Goal: Task Accomplishment & Management: Complete application form

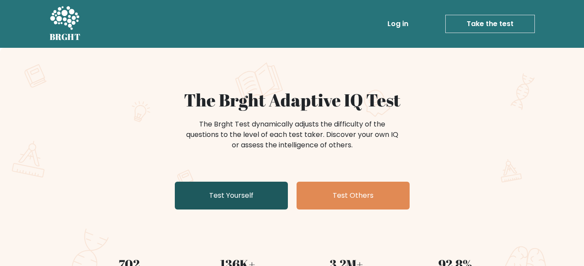
click at [247, 190] on link "Test Yourself" at bounding box center [231, 196] width 113 height 28
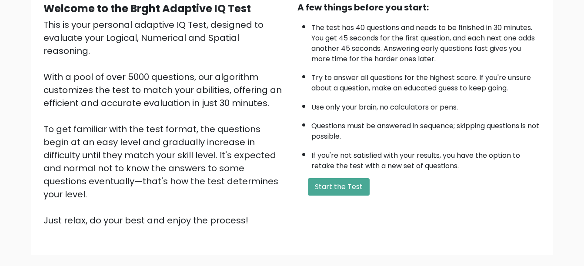
scroll to position [89, 0]
click at [344, 186] on button "Start the Test" at bounding box center [339, 186] width 62 height 17
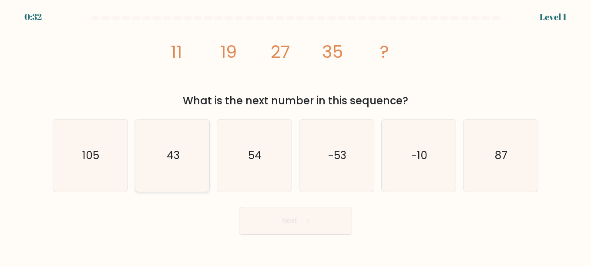
click at [171, 147] on icon "43" at bounding box center [172, 156] width 72 height 72
click at [295, 135] on input "b. 43" at bounding box center [295, 134] width 0 height 2
radio input "true"
click at [309, 220] on icon at bounding box center [303, 221] width 12 height 5
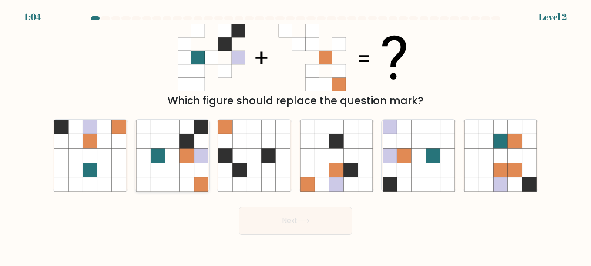
click at [191, 173] on icon at bounding box center [187, 170] width 14 height 14
click at [295, 135] on input "b." at bounding box center [295, 134] width 0 height 2
radio input "true"
click at [313, 215] on button "Next" at bounding box center [295, 221] width 113 height 28
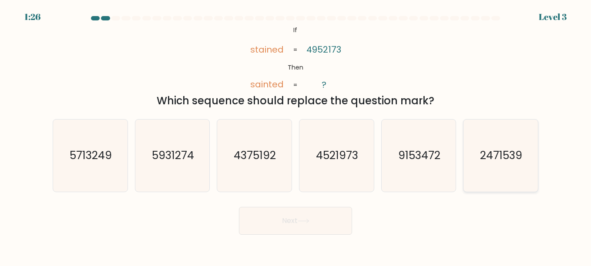
click at [474, 144] on icon "2471539" at bounding box center [500, 156] width 72 height 72
click at [296, 135] on input "f. 2471539" at bounding box center [295, 134] width 0 height 2
radio input "true"
click at [315, 211] on button "Next" at bounding box center [295, 221] width 113 height 28
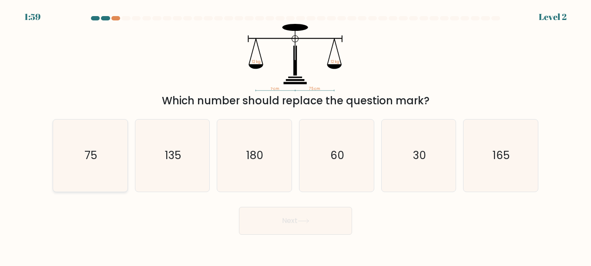
click at [104, 170] on icon "75" at bounding box center [90, 156] width 72 height 72
click at [295, 135] on input "a. 75" at bounding box center [295, 134] width 0 height 2
radio input "true"
click at [290, 227] on button "Next" at bounding box center [295, 221] width 113 height 28
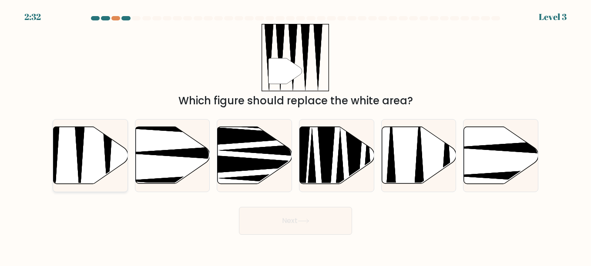
click at [114, 153] on icon at bounding box center [90, 155] width 74 height 57
click at [295, 135] on input "a." at bounding box center [295, 134] width 0 height 2
radio input "true"
click at [319, 231] on button "Next" at bounding box center [295, 221] width 113 height 28
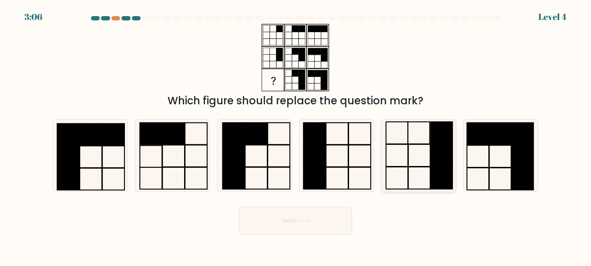
click at [428, 168] on icon at bounding box center [418, 156] width 72 height 72
click at [296, 135] on input "e." at bounding box center [295, 134] width 0 height 2
radio input "true"
click at [294, 218] on button "Next" at bounding box center [295, 221] width 113 height 28
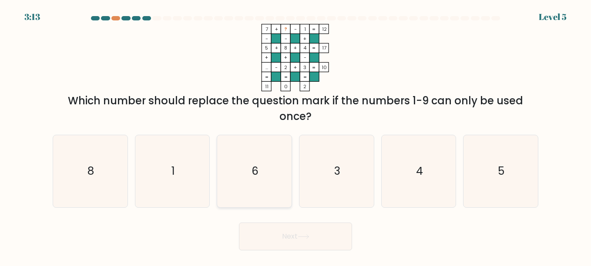
click at [253, 160] on icon "6" at bounding box center [254, 171] width 72 height 72
click at [295, 135] on input "c. 6" at bounding box center [295, 134] width 0 height 2
radio input "true"
click at [288, 229] on button "Next" at bounding box center [295, 237] width 113 height 28
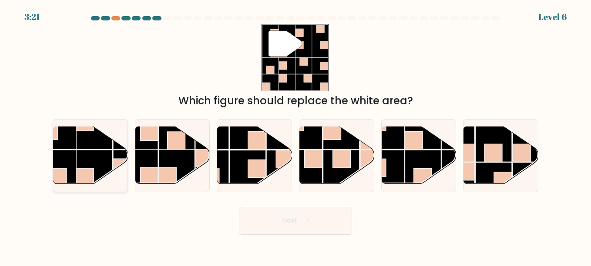
click at [99, 141] on rect at bounding box center [94, 131] width 36 height 36
click at [295, 135] on input "a." at bounding box center [295, 134] width 0 height 2
radio input "true"
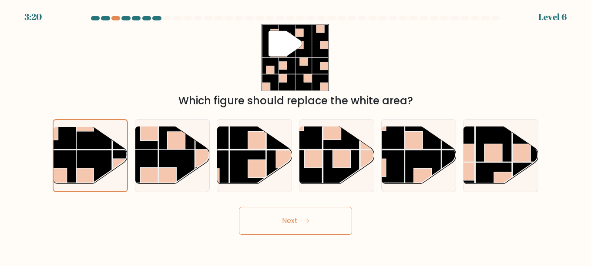
click at [314, 225] on button "Next" at bounding box center [295, 221] width 113 height 28
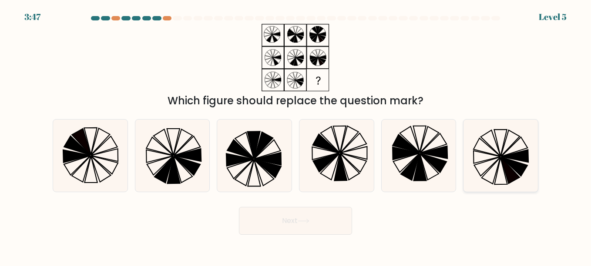
click at [479, 177] on icon at bounding box center [500, 156] width 72 height 72
click at [296, 135] on input "f." at bounding box center [295, 134] width 0 height 2
radio input "true"
click at [317, 211] on button "Next" at bounding box center [295, 221] width 113 height 28
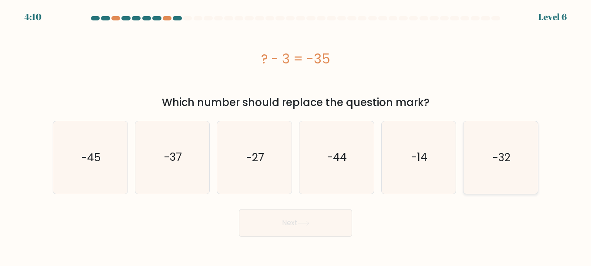
click at [485, 153] on icon "-32" at bounding box center [500, 157] width 72 height 72
click at [296, 135] on input "f. -32" at bounding box center [295, 134] width 0 height 2
radio input "true"
click at [287, 229] on button "Next" at bounding box center [295, 223] width 113 height 28
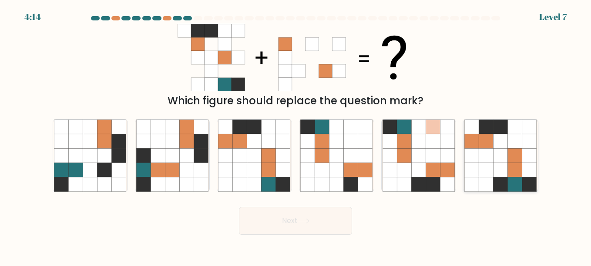
click at [504, 159] on icon at bounding box center [500, 155] width 14 height 14
click at [296, 135] on input "f." at bounding box center [295, 134] width 0 height 2
radio input "true"
click at [289, 217] on button "Next" at bounding box center [295, 221] width 113 height 28
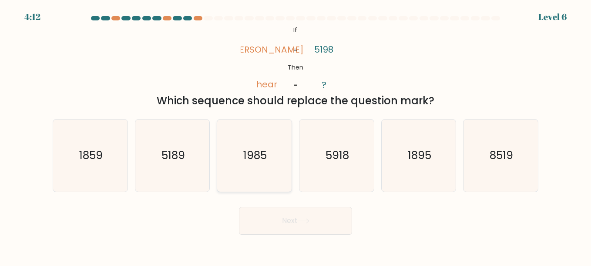
click at [239, 149] on icon "1985" at bounding box center [254, 156] width 72 height 72
click at [295, 135] on input "c. 1985" at bounding box center [295, 134] width 0 height 2
radio input "true"
click at [308, 220] on icon at bounding box center [303, 221] width 12 height 5
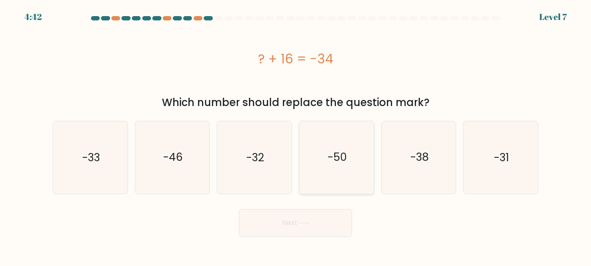
click at [350, 165] on icon "-50" at bounding box center [336, 157] width 72 height 72
click at [296, 135] on input "d. -50" at bounding box center [295, 134] width 0 height 2
radio input "true"
click at [287, 230] on button "Next" at bounding box center [295, 223] width 113 height 28
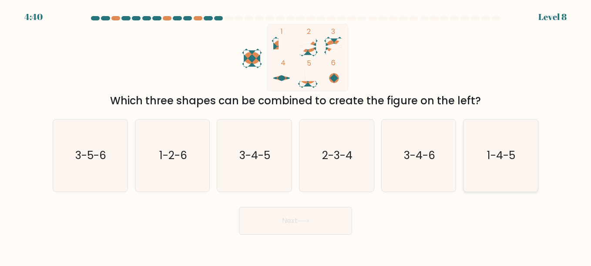
click at [488, 173] on icon "1-4-5" at bounding box center [500, 156] width 72 height 72
click at [296, 135] on input "f. 1-4-5" at bounding box center [295, 134] width 0 height 2
radio input "true"
click at [347, 168] on icon "2-3-4" at bounding box center [336, 156] width 72 height 72
click at [296, 135] on input "d. 2-3-4" at bounding box center [295, 134] width 0 height 2
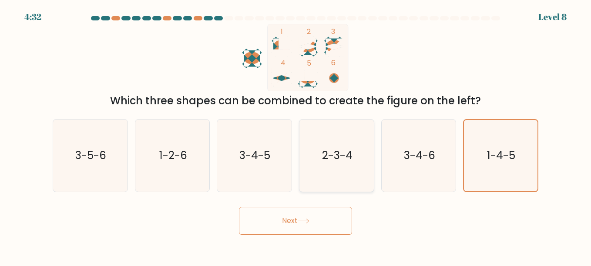
radio input "true"
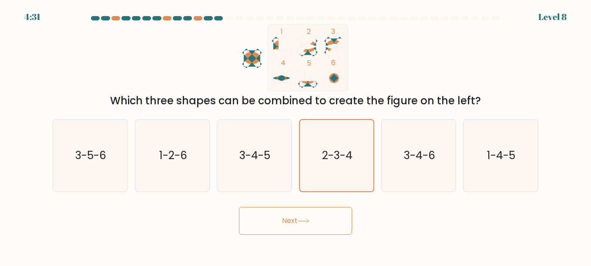
click at [276, 213] on button "Next" at bounding box center [295, 221] width 113 height 28
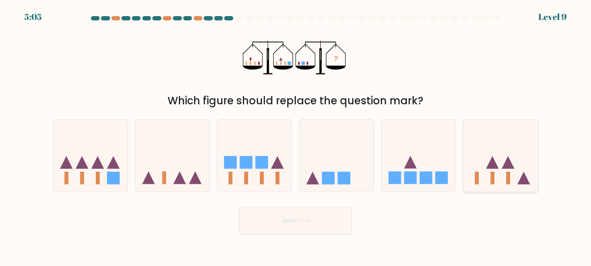
click at [492, 170] on icon at bounding box center [500, 155] width 74 height 61
click at [296, 135] on input "f." at bounding box center [295, 134] width 0 height 2
radio input "true"
click at [321, 212] on button "Next" at bounding box center [295, 221] width 113 height 28
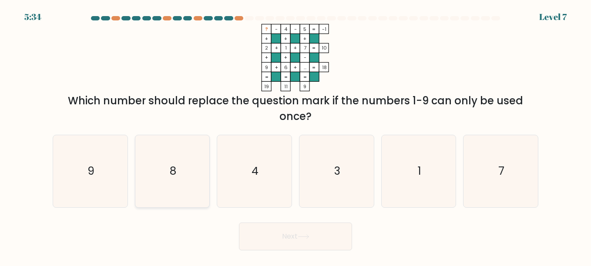
click at [177, 144] on icon "8" at bounding box center [172, 171] width 72 height 72
click at [295, 135] on input "b. 8" at bounding box center [295, 134] width 0 height 2
radio input "true"
click at [324, 229] on button "Next" at bounding box center [295, 237] width 113 height 28
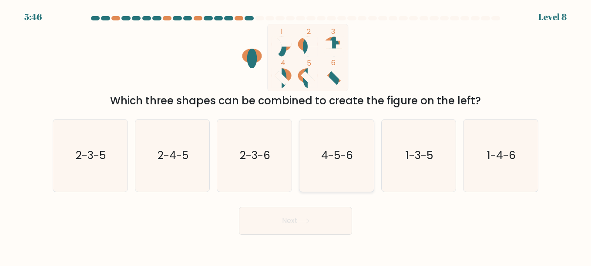
click at [346, 160] on text "4-5-6" at bounding box center [337, 155] width 32 height 15
click at [296, 135] on input "d. 4-5-6" at bounding box center [295, 134] width 0 height 2
radio input "true"
click at [309, 223] on icon at bounding box center [303, 221] width 12 height 5
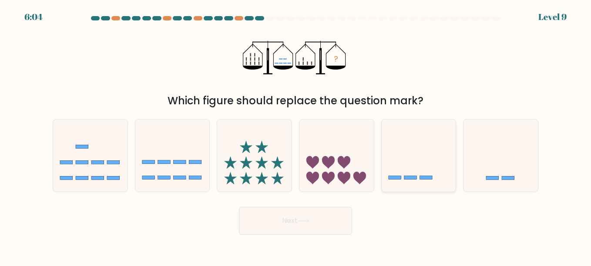
click at [404, 146] on icon at bounding box center [418, 155] width 74 height 61
click at [296, 135] on input "e." at bounding box center [295, 134] width 0 height 2
radio input "true"
click at [292, 224] on button "Next" at bounding box center [295, 221] width 113 height 28
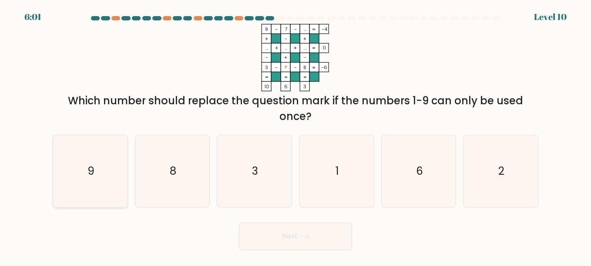
click at [99, 175] on icon "9" at bounding box center [90, 171] width 72 height 72
click at [295, 135] on input "a. 9" at bounding box center [295, 134] width 0 height 2
radio input "true"
click at [345, 182] on icon "1" at bounding box center [336, 171] width 72 height 72
click at [296, 135] on input "d. 1" at bounding box center [295, 134] width 0 height 2
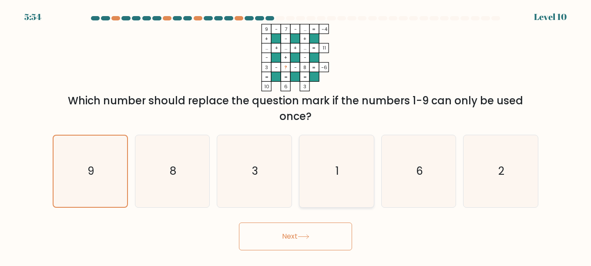
radio input "true"
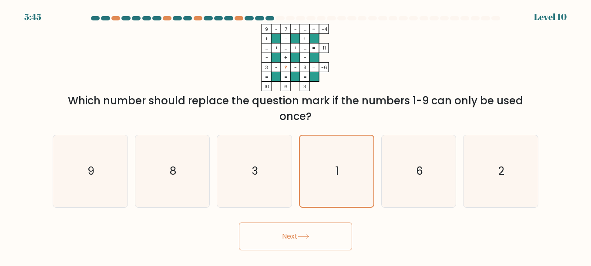
click at [302, 245] on button "Next" at bounding box center [295, 237] width 113 height 28
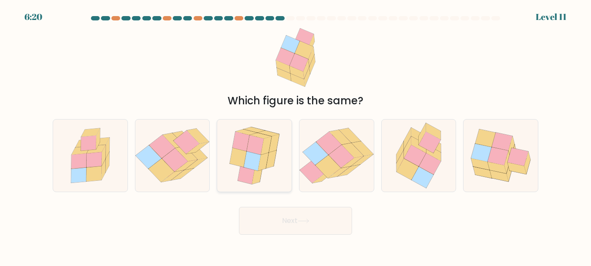
click at [255, 183] on icon at bounding box center [257, 175] width 10 height 18
click at [295, 135] on input "c." at bounding box center [295, 134] width 0 height 2
radio input "true"
click at [310, 226] on button "Next" at bounding box center [295, 221] width 113 height 28
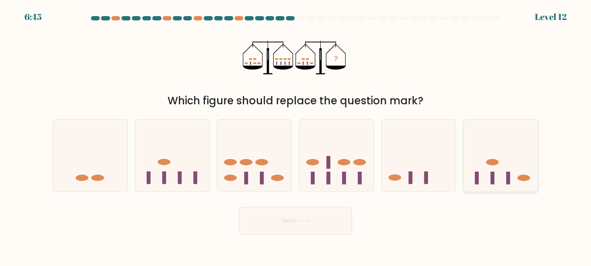
click at [483, 163] on icon at bounding box center [500, 155] width 74 height 61
click at [296, 135] on input "f." at bounding box center [295, 134] width 0 height 2
radio input "true"
click at [313, 221] on button "Next" at bounding box center [295, 221] width 113 height 28
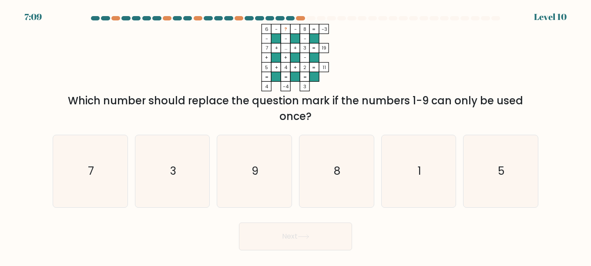
click at [288, 30] on rect at bounding box center [286, 29] width 10 height 10
click at [401, 159] on icon "1" at bounding box center [418, 171] width 72 height 72
click at [296, 135] on input "e. 1" at bounding box center [295, 134] width 0 height 2
radio input "true"
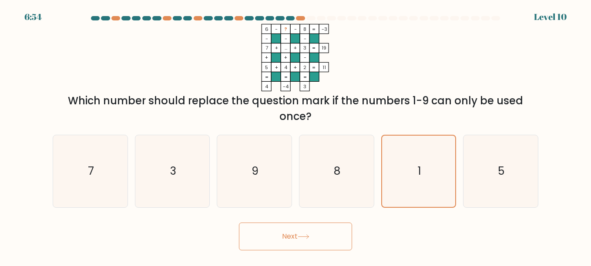
click at [309, 226] on button "Next" at bounding box center [295, 237] width 113 height 28
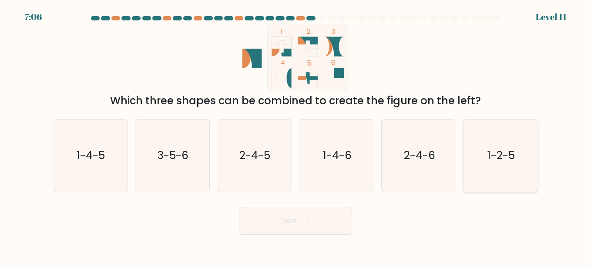
click at [517, 154] on icon "1-2-5" at bounding box center [500, 156] width 72 height 72
click at [296, 135] on input "f. 1-2-5" at bounding box center [295, 134] width 0 height 2
radio input "true"
click at [286, 217] on button "Next" at bounding box center [295, 221] width 113 height 28
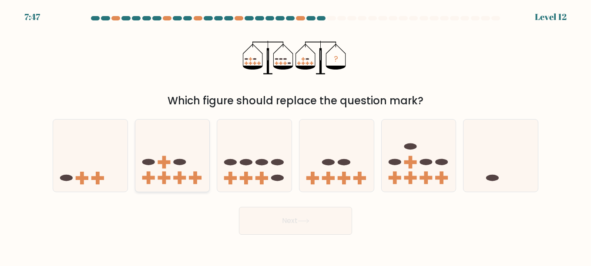
click at [151, 153] on icon at bounding box center [172, 155] width 74 height 61
click at [295, 135] on input "b." at bounding box center [295, 134] width 0 height 2
radio input "true"
click at [324, 220] on button "Next" at bounding box center [295, 221] width 113 height 28
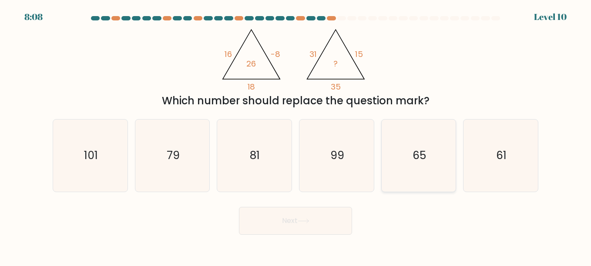
click at [401, 144] on icon "65" at bounding box center [418, 156] width 72 height 72
click at [296, 135] on input "e. 65" at bounding box center [295, 134] width 0 height 2
radio input "true"
click at [291, 230] on button "Next" at bounding box center [295, 221] width 113 height 28
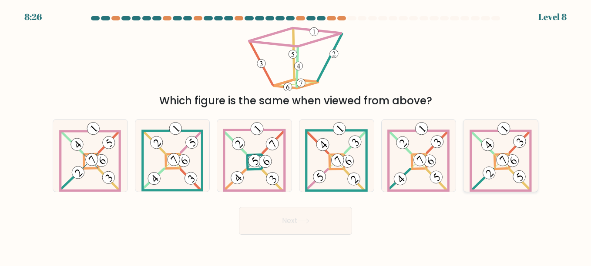
click at [502, 173] on icon at bounding box center [500, 156] width 62 height 72
click at [296, 135] on input "f." at bounding box center [295, 134] width 0 height 2
radio input "true"
click at [256, 224] on button "Next" at bounding box center [295, 221] width 113 height 28
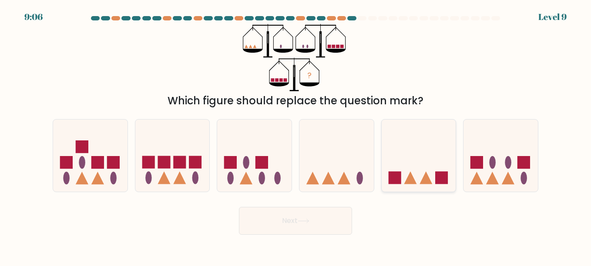
click at [416, 176] on icon at bounding box center [418, 155] width 74 height 61
click at [296, 135] on input "e." at bounding box center [295, 134] width 0 height 2
radio input "true"
click at [306, 218] on button "Next" at bounding box center [295, 221] width 113 height 28
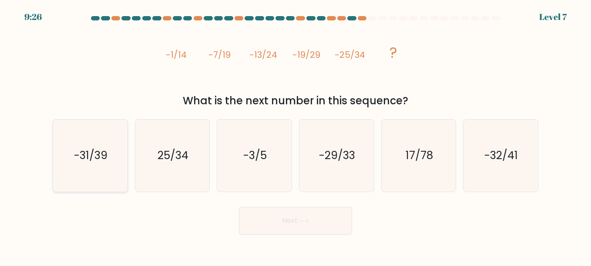
click at [117, 157] on icon "-31/39" at bounding box center [90, 156] width 72 height 72
click at [295, 135] on input "a. -31/39" at bounding box center [295, 134] width 0 height 2
radio input "true"
click at [295, 221] on button "Next" at bounding box center [295, 221] width 113 height 28
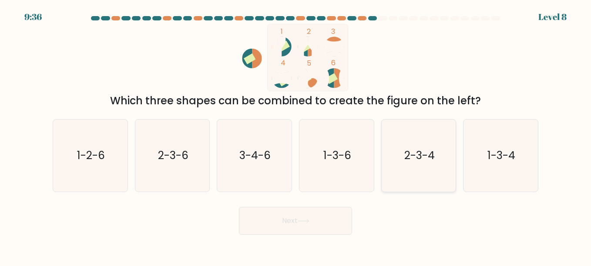
click at [407, 167] on icon "2-3-4" at bounding box center [418, 156] width 72 height 72
click at [296, 135] on input "e. 2-3-4" at bounding box center [295, 134] width 0 height 2
radio input "true"
click at [351, 174] on icon "1-3-6" at bounding box center [336, 156] width 72 height 72
click at [296, 135] on input "d. 1-3-6" at bounding box center [295, 134] width 0 height 2
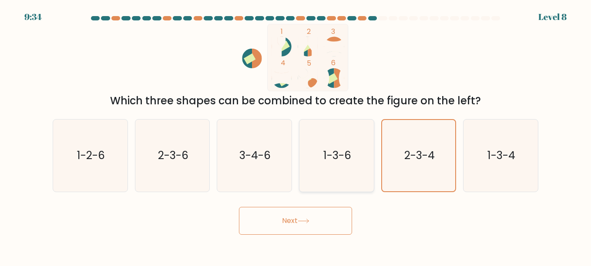
radio input "true"
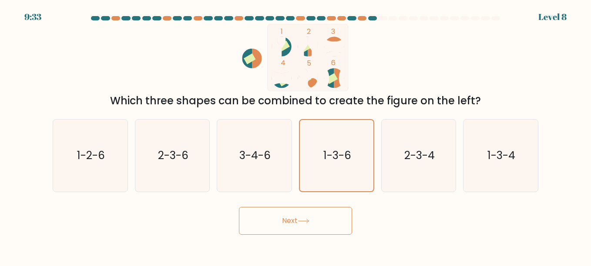
click at [314, 214] on button "Next" at bounding box center [295, 221] width 113 height 28
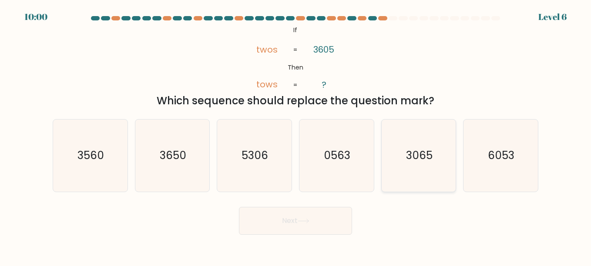
click at [395, 150] on icon "3065" at bounding box center [418, 156] width 72 height 72
click at [296, 135] on input "e. 3065" at bounding box center [295, 134] width 0 height 2
radio input "true"
click at [302, 229] on button "Next" at bounding box center [295, 221] width 113 height 28
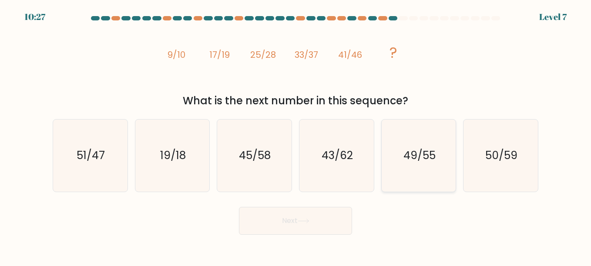
click at [395, 157] on icon "49/55" at bounding box center [418, 156] width 72 height 72
click at [296, 135] on input "e. 49/55" at bounding box center [295, 134] width 0 height 2
radio input "true"
click at [292, 234] on button "Next" at bounding box center [295, 221] width 113 height 28
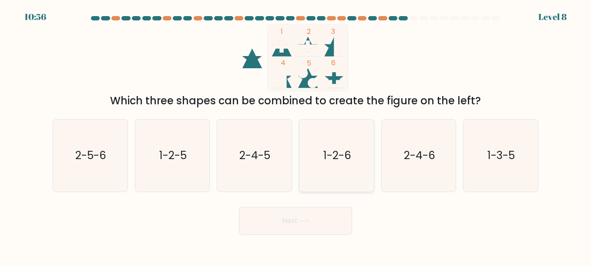
click at [350, 149] on text "1-2-6" at bounding box center [337, 155] width 28 height 15
click at [296, 135] on input "d. 1-2-6" at bounding box center [295, 134] width 0 height 2
radio input "true"
click at [324, 220] on button "Next" at bounding box center [295, 221] width 113 height 28
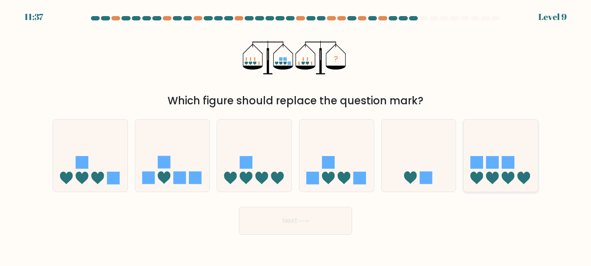
click at [488, 157] on rect at bounding box center [492, 162] width 13 height 13
click at [296, 135] on input "f." at bounding box center [295, 134] width 0 height 2
radio input "true"
click at [308, 219] on icon at bounding box center [303, 221] width 12 height 5
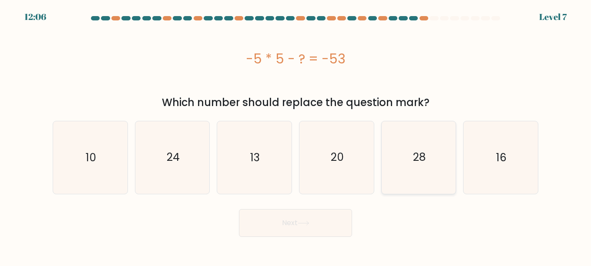
click at [402, 167] on icon "28" at bounding box center [418, 157] width 72 height 72
click at [296, 135] on input "e. 28" at bounding box center [295, 134] width 0 height 2
radio input "true"
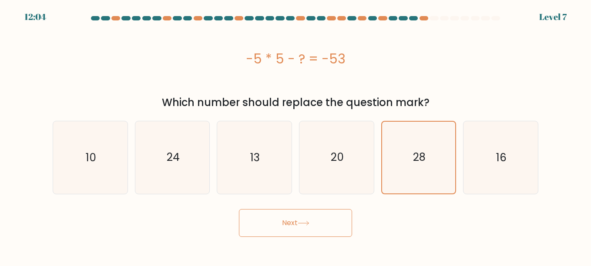
click at [304, 231] on button "Next" at bounding box center [295, 223] width 113 height 28
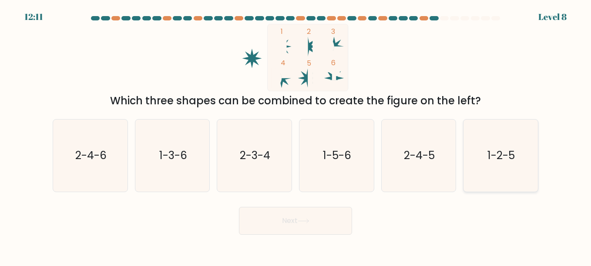
click at [495, 170] on icon "1-2-5" at bounding box center [500, 156] width 72 height 72
click at [296, 135] on input "f. 1-2-5" at bounding box center [295, 134] width 0 height 2
radio input "true"
click at [292, 199] on form at bounding box center [295, 125] width 591 height 219
click at [294, 217] on button "Next" at bounding box center [295, 221] width 113 height 28
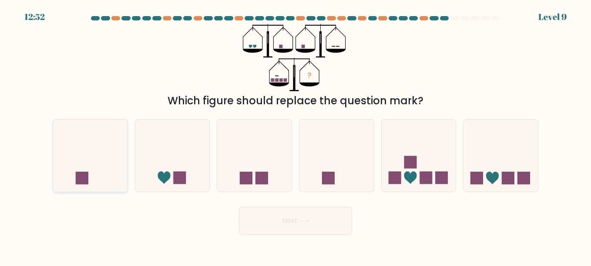
click at [95, 157] on icon at bounding box center [90, 155] width 74 height 61
click at [295, 135] on input "a." at bounding box center [295, 134] width 0 height 2
radio input "true"
click at [290, 229] on button "Next" at bounding box center [295, 221] width 113 height 28
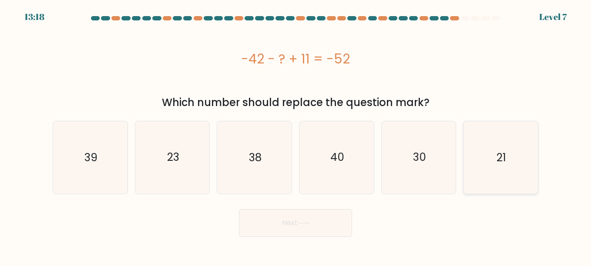
click at [501, 170] on icon "21" at bounding box center [500, 157] width 72 height 72
click at [296, 135] on input "f. 21" at bounding box center [295, 134] width 0 height 2
radio input "true"
click at [328, 225] on button "Next" at bounding box center [295, 223] width 113 height 28
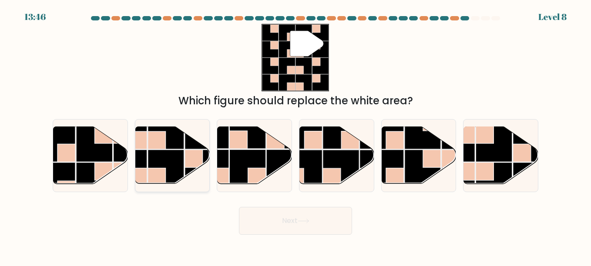
click at [151, 170] on rect at bounding box center [157, 177] width 18 height 18
click at [295, 135] on input "b." at bounding box center [295, 134] width 0 height 2
radio input "true"
click at [304, 223] on icon at bounding box center [303, 221] width 12 height 5
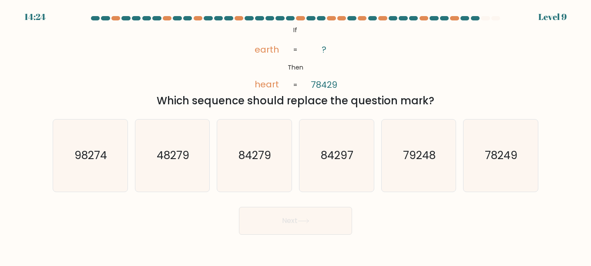
click at [304, 223] on icon at bounding box center [303, 221] width 12 height 5
click at [449, 104] on div "Which sequence should replace the question mark?" at bounding box center [295, 101] width 475 height 16
click at [341, 159] on text "84297" at bounding box center [337, 155] width 33 height 15
click at [296, 135] on input "d. 84297" at bounding box center [295, 134] width 0 height 2
radio input "true"
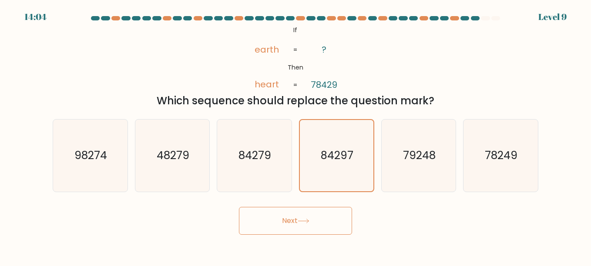
click at [300, 215] on button "Next" at bounding box center [295, 221] width 113 height 28
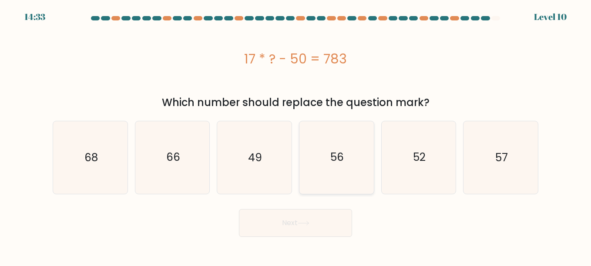
click at [347, 132] on icon "56" at bounding box center [336, 157] width 72 height 72
click at [296, 133] on input "d. 56" at bounding box center [295, 134] width 0 height 2
radio input "true"
click at [286, 226] on button "Next" at bounding box center [295, 223] width 113 height 28
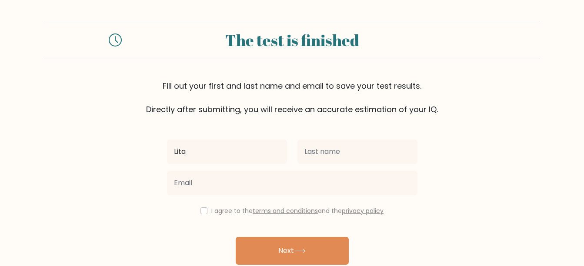
type input "Lita"
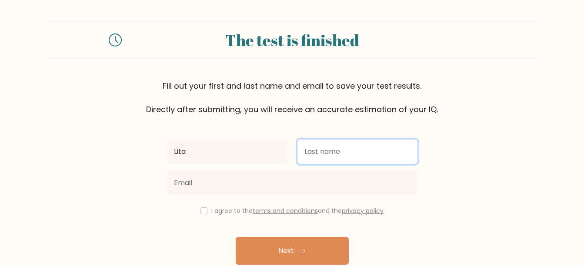
click at [304, 158] on input "text" at bounding box center [357, 152] width 120 height 24
type input "Wreath"
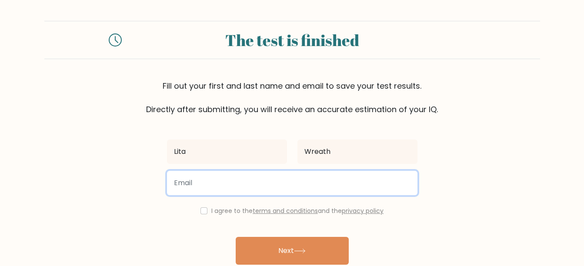
click at [232, 184] on input "email" at bounding box center [292, 183] width 251 height 24
type input "lwreath25@unity.edu"
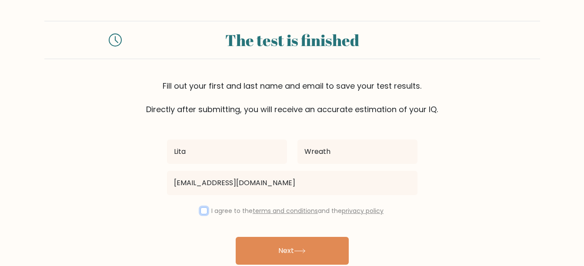
click at [204, 213] on input "checkbox" at bounding box center [204, 210] width 7 height 7
checkbox input "true"
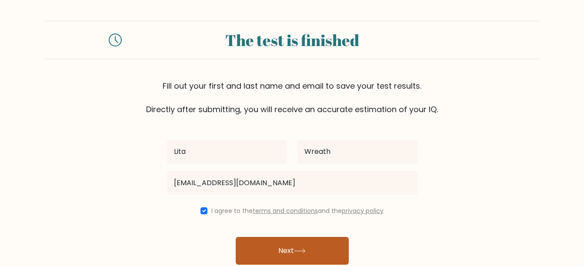
click at [328, 238] on button "Next" at bounding box center [292, 251] width 113 height 28
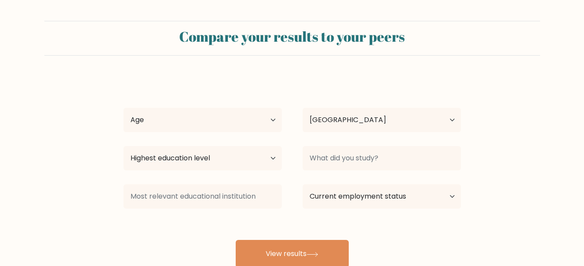
select select "US"
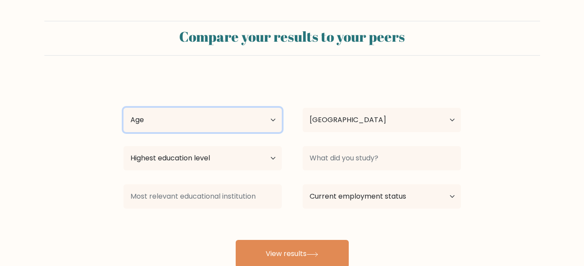
click at [227, 123] on select "Age Under [DEMOGRAPHIC_DATA] [DEMOGRAPHIC_DATA] [DEMOGRAPHIC_DATA] [DEMOGRAPHIC…" at bounding box center [203, 120] width 158 height 24
select select "18_24"
click at [124, 108] on select "Age Under [DEMOGRAPHIC_DATA] [DEMOGRAPHIC_DATA] [DEMOGRAPHIC_DATA] [DEMOGRAPHIC…" at bounding box center [203, 120] width 158 height 24
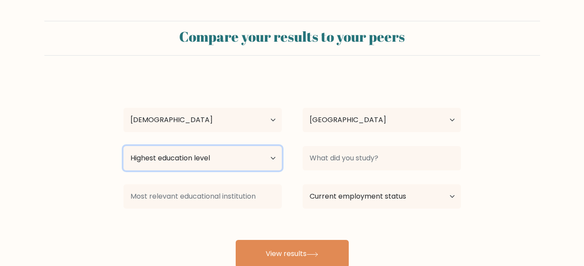
click at [178, 157] on select "Highest education level No schooling Primary Lower Secondary Upper Secondary Oc…" at bounding box center [203, 158] width 158 height 24
select select "lower_secondary"
click at [124, 146] on select "Highest education level No schooling Primary Lower Secondary Upper Secondary Oc…" at bounding box center [203, 158] width 158 height 24
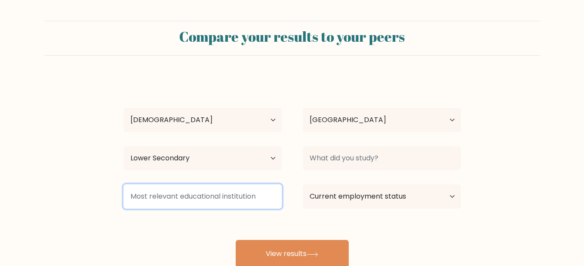
click at [165, 195] on input at bounding box center [203, 196] width 158 height 24
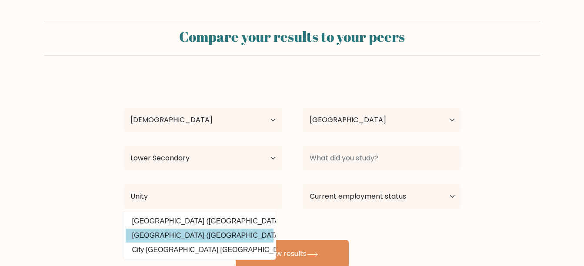
click at [166, 232] on option "Unity College (United States)" at bounding box center [200, 236] width 148 height 14
type input "[GEOGRAPHIC_DATA]"
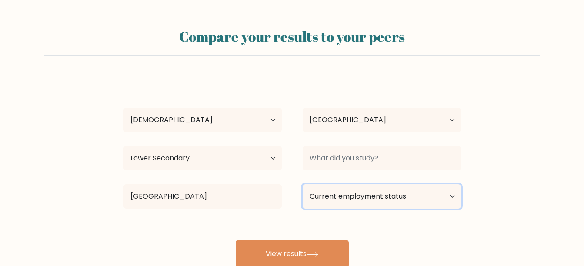
click at [385, 194] on select "Current employment status Employed Student Retired Other / prefer not to answer" at bounding box center [382, 196] width 158 height 24
select select "student"
click at [303, 184] on select "Current employment status Employed Student Retired Other / prefer not to answer" at bounding box center [382, 196] width 158 height 24
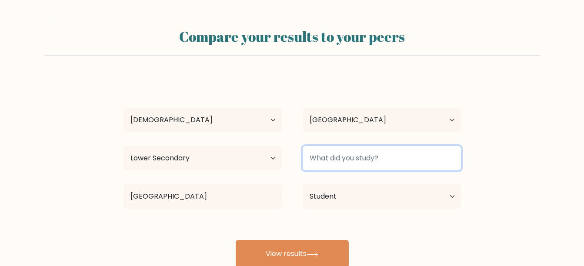
click at [375, 155] on input at bounding box center [382, 158] width 158 height 24
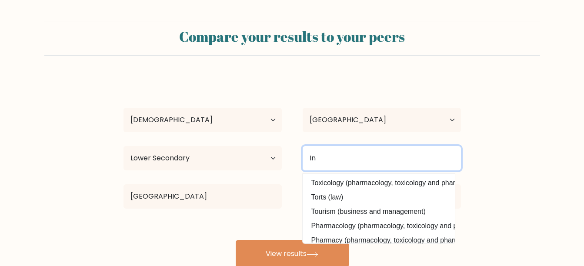
type input "I"
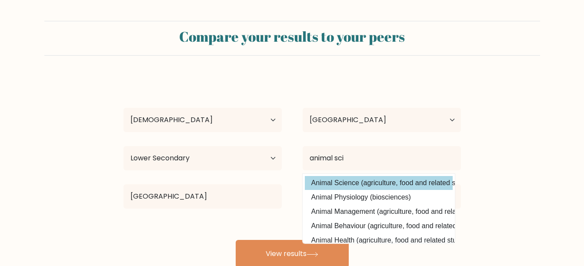
click at [339, 183] on option "Animal Science (agriculture, food and related studies)" at bounding box center [379, 183] width 148 height 14
type input "Animal Science"
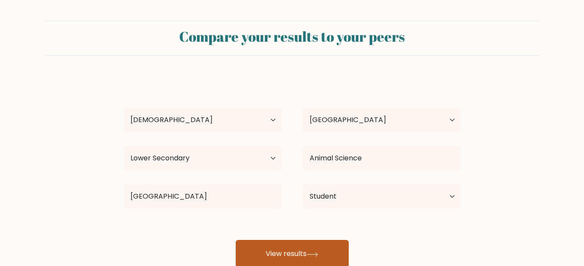
click at [311, 253] on icon at bounding box center [313, 254] width 12 height 5
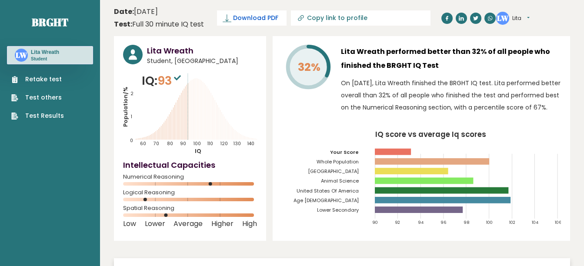
click at [242, 19] on span "Download PDF" at bounding box center [255, 17] width 45 height 9
